Goal: Task Accomplishment & Management: Manage account settings

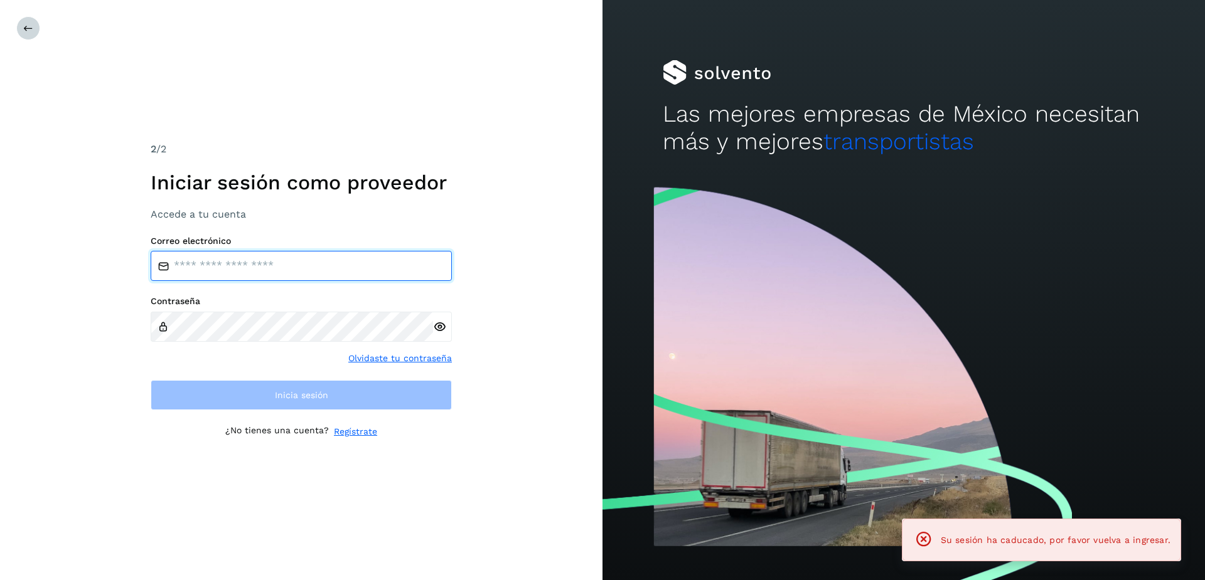
type input "**********"
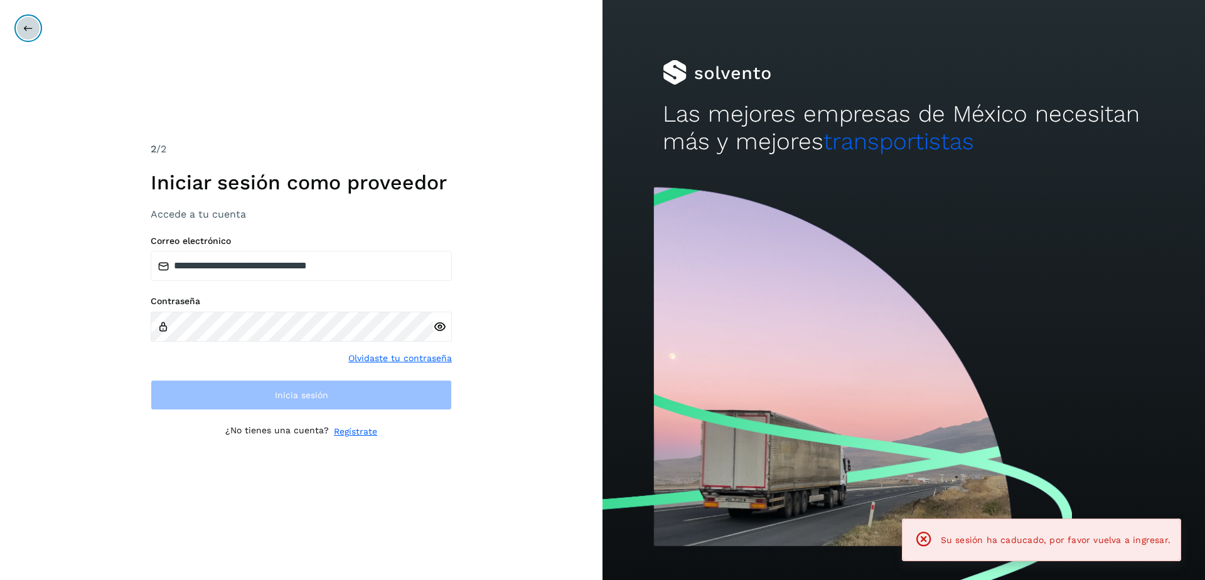
click at [31, 31] on icon at bounding box center [28, 28] width 10 height 10
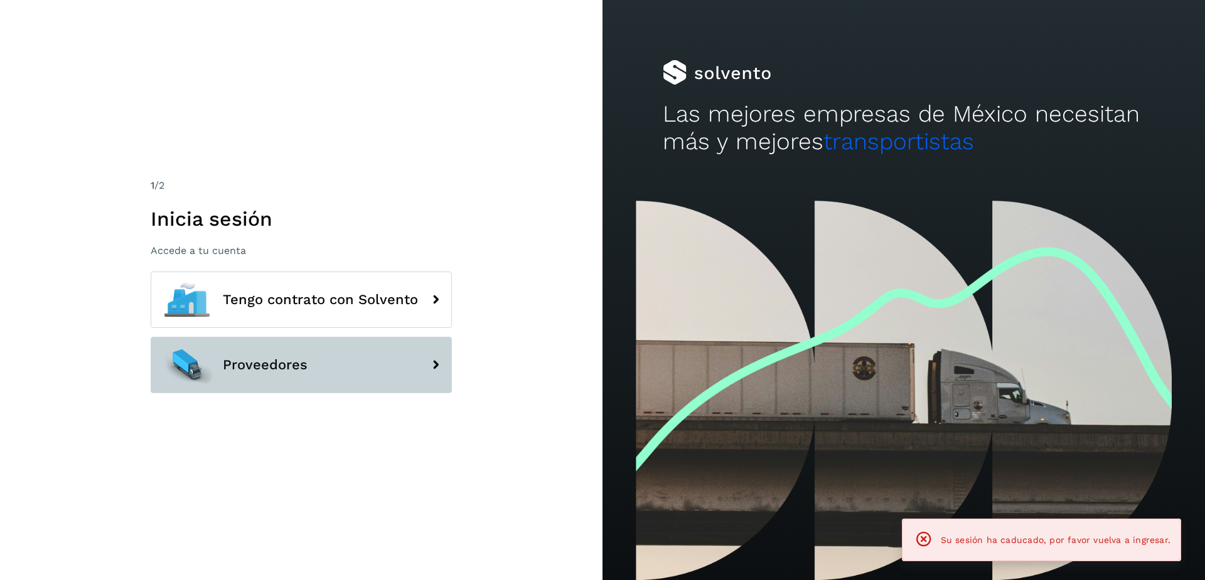
click at [263, 375] on button "Proveedores" at bounding box center [301, 365] width 301 height 56
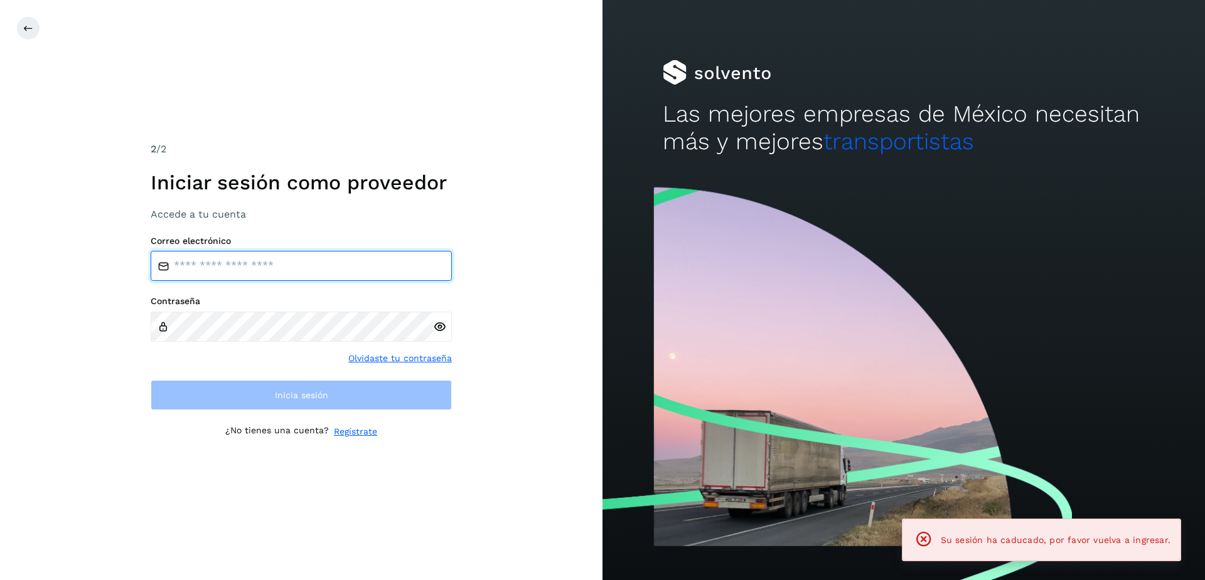
type input "**********"
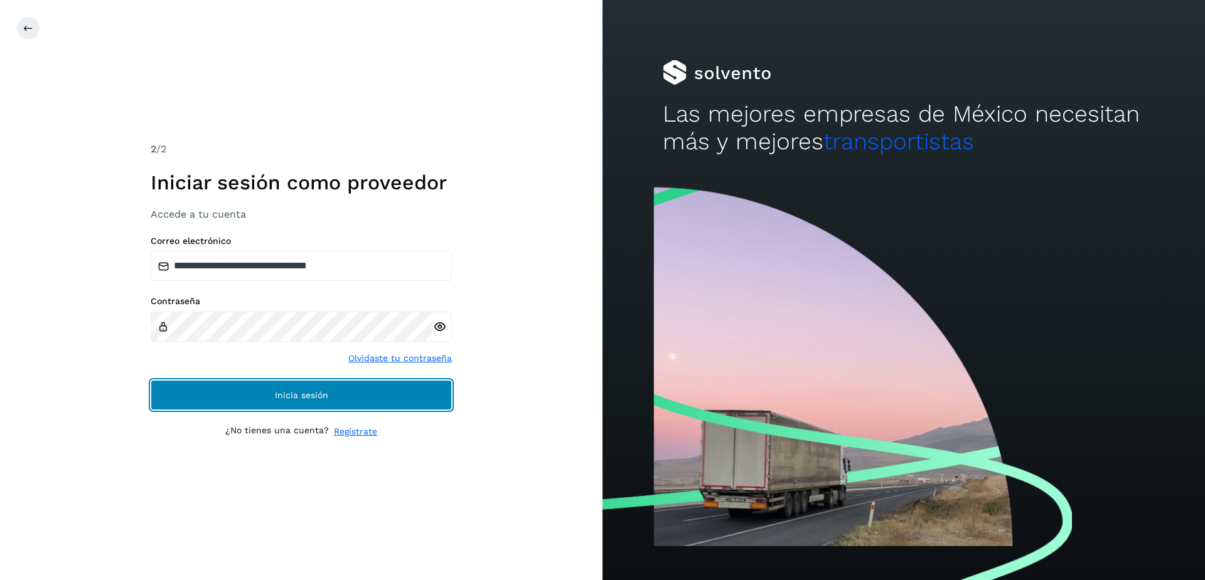
click at [274, 383] on button "Inicia sesión" at bounding box center [301, 395] width 301 height 30
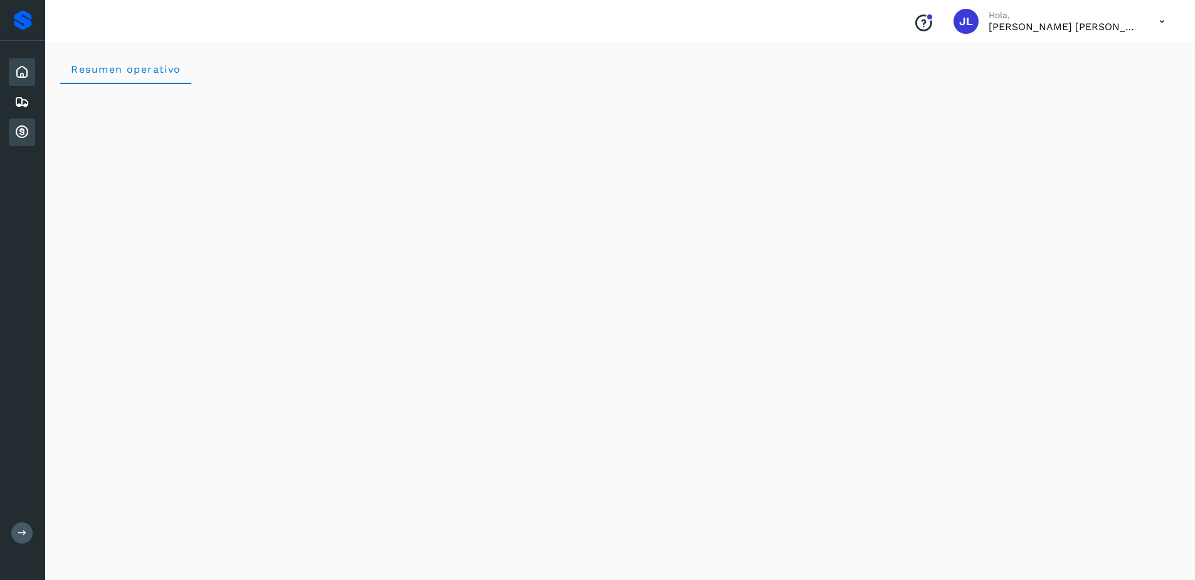
click at [11, 130] on div "Cuentas por cobrar" at bounding box center [22, 133] width 26 height 28
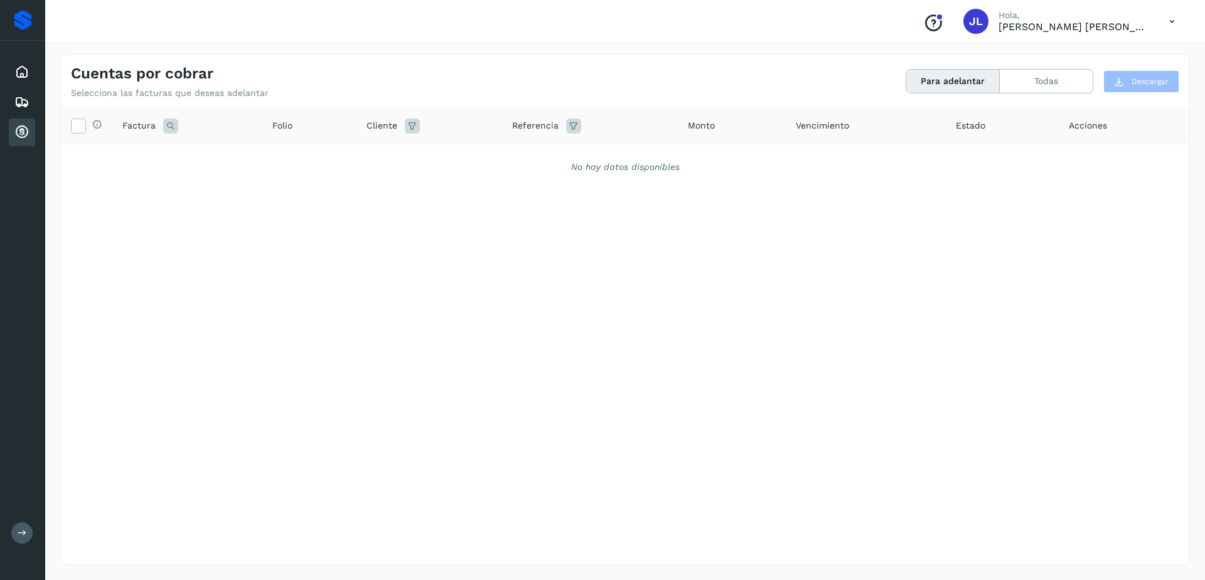
click at [24, 23] on div "Proveedores" at bounding box center [23, 20] width 18 height 20
click at [16, 74] on icon at bounding box center [21, 72] width 15 height 15
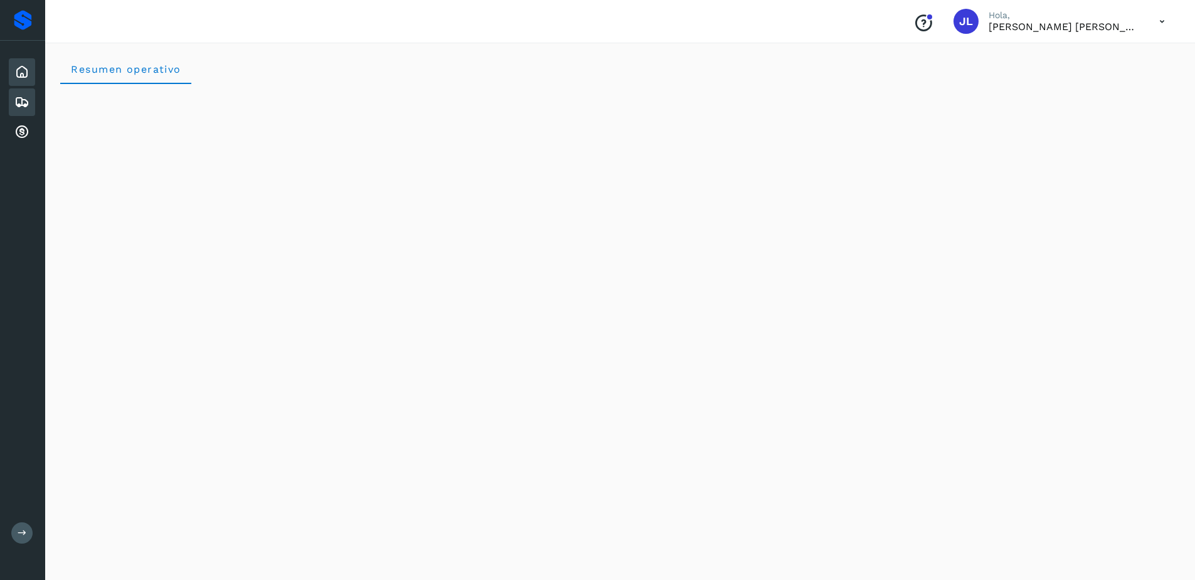
click at [14, 104] on icon at bounding box center [21, 102] width 15 height 15
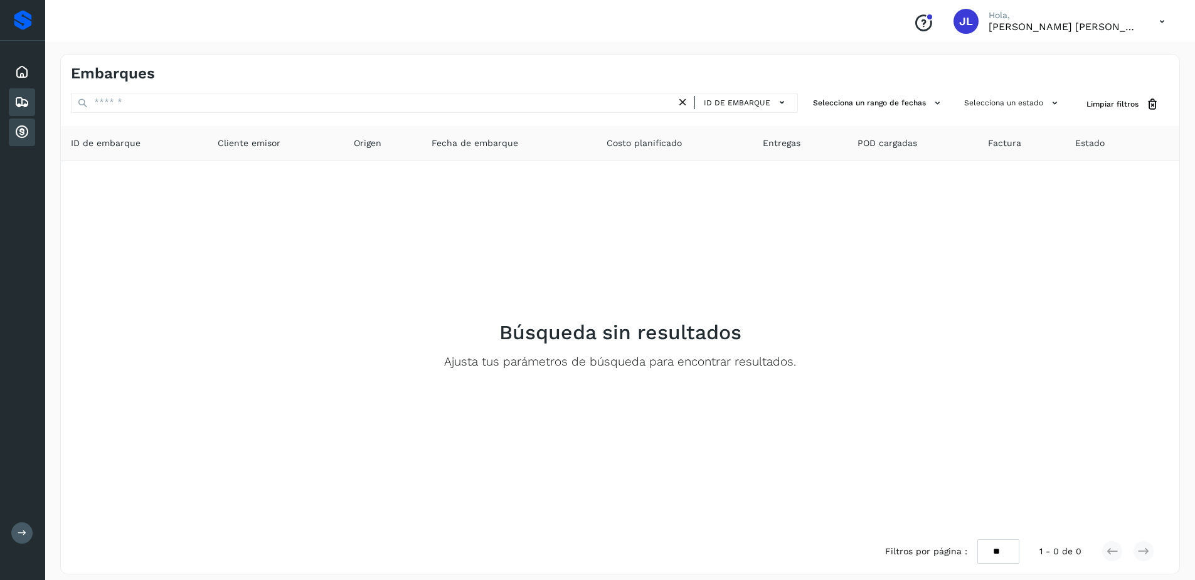
click at [26, 136] on icon at bounding box center [21, 132] width 15 height 15
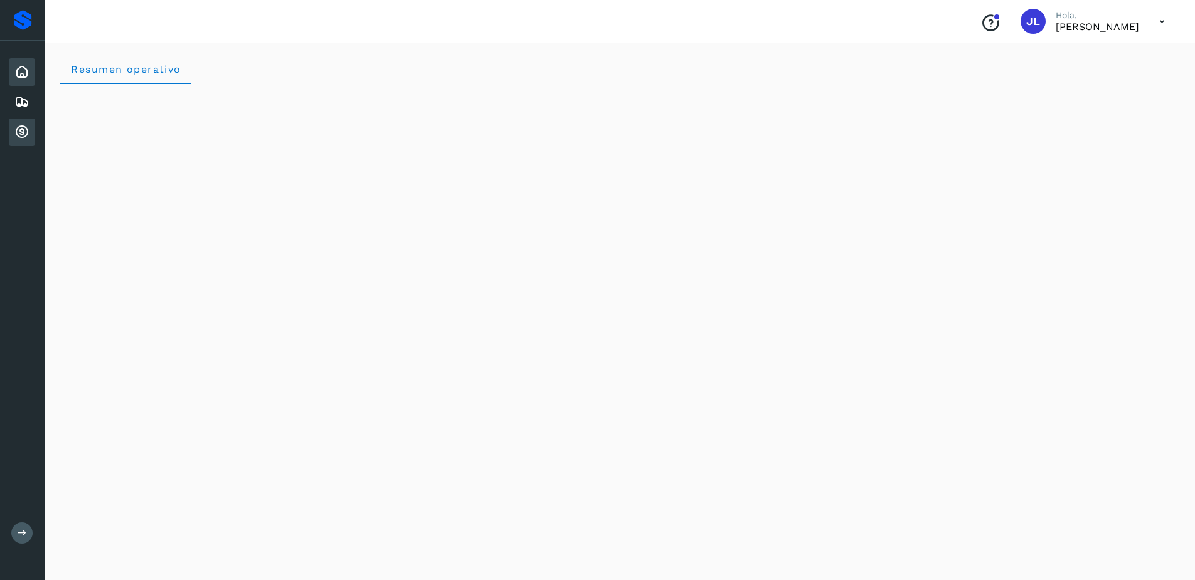
click at [15, 127] on icon at bounding box center [21, 132] width 15 height 15
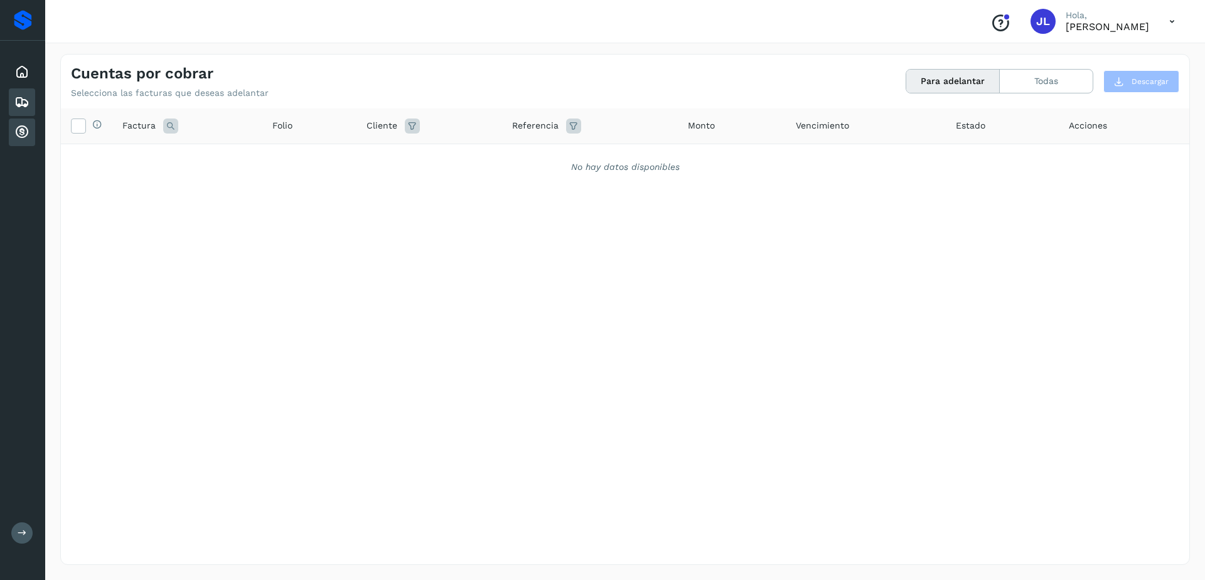
click at [14, 102] on div "Embarques" at bounding box center [22, 102] width 26 height 28
